Goal: Task Accomplishment & Management: Manage account settings

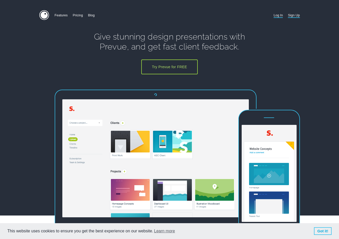
click at [281, 16] on link "Log In" at bounding box center [278, 15] width 9 height 10
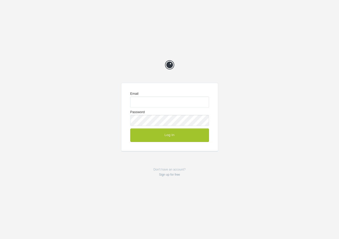
type input "enquiries@jeremyhickman.co.uk"
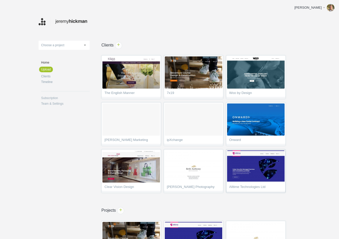
click at [247, 166] on img at bounding box center [256, 167] width 58 height 32
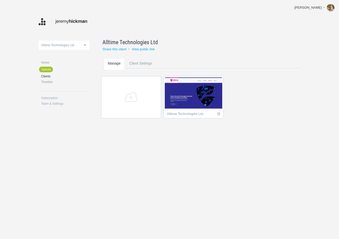
click at [189, 102] on img at bounding box center [194, 93] width 58 height 32
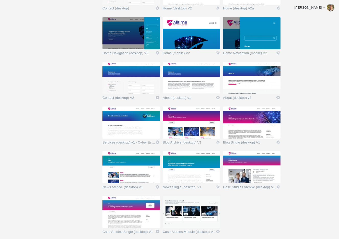
scroll to position [175, 0]
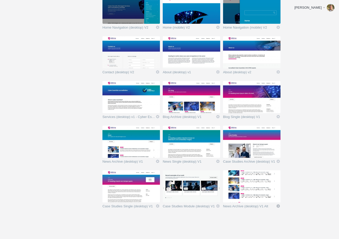
click at [278, 207] on link "Edit" at bounding box center [278, 206] width 5 height 5
click at [274, 186] on link "Edit / Replace" at bounding box center [268, 185] width 31 height 6
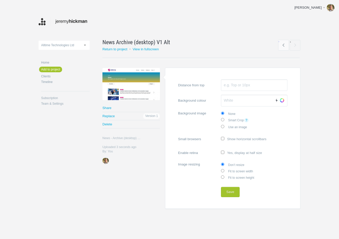
click at [232, 171] on label "Fit to screen width" at bounding box center [254, 171] width 66 height 6
click at [224, 171] on input "Fit to screen width" at bounding box center [222, 170] width 3 height 3
radio input "true"
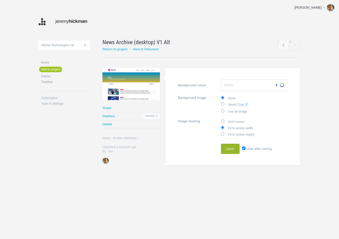
click at [230, 148] on button "Save" at bounding box center [230, 149] width 19 height 10
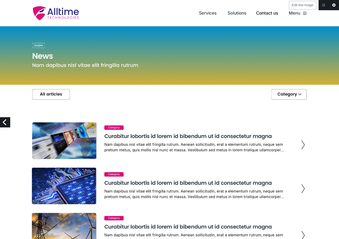
click at [334, 3] on link "Edit this image" at bounding box center [334, 5] width 10 height 10
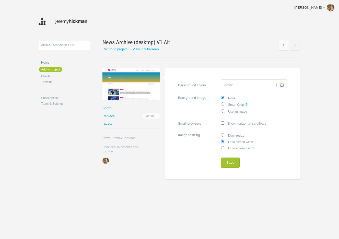
click at [47, 61] on link "Home" at bounding box center [65, 62] width 49 height 3
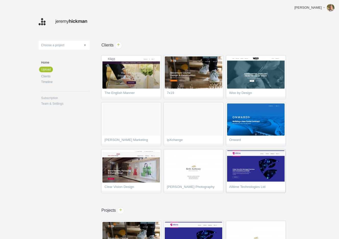
click at [264, 175] on img at bounding box center [256, 167] width 58 height 32
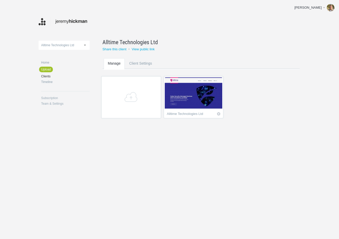
click at [203, 91] on img at bounding box center [194, 93] width 58 height 32
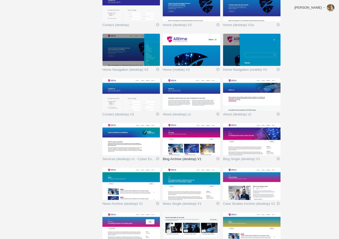
scroll to position [175, 0]
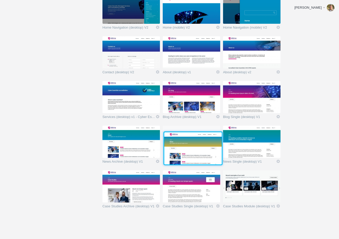
drag, startPoint x: 245, startPoint y: 183, endPoint x: 186, endPoint y: 144, distance: 71.0
click at [186, 144] on img at bounding box center [193, 148] width 58 height 32
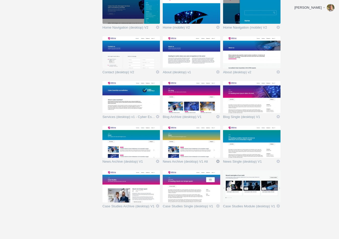
click at [218, 160] on link "Icon" at bounding box center [218, 161] width 5 height 5
click at [209, 141] on link "Edit / Replace" at bounding box center [207, 141] width 31 height 6
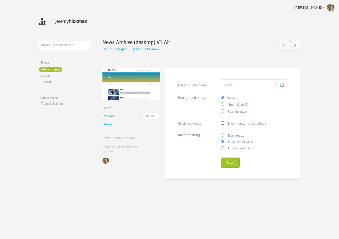
click at [106, 108] on link "Share" at bounding box center [132, 108] width 58 height 8
